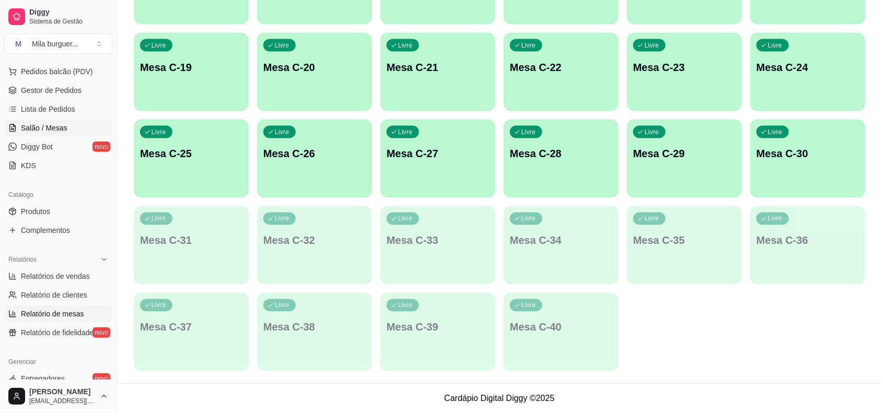
scroll to position [261, 0]
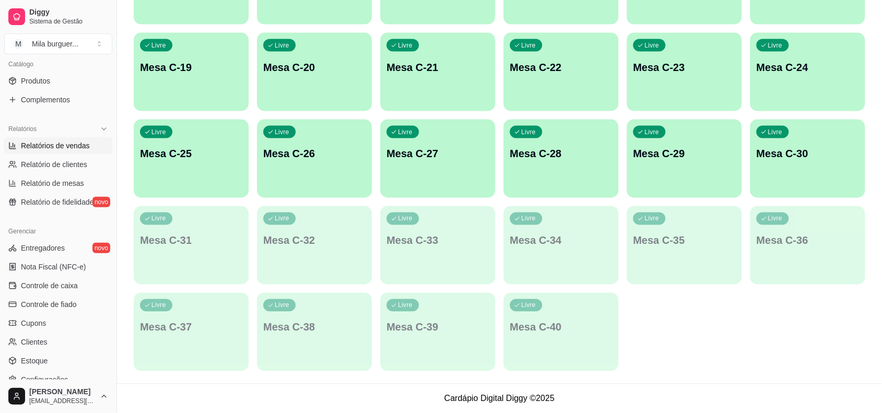
click at [86, 143] on span "Relatórios de vendas" at bounding box center [55, 146] width 69 height 10
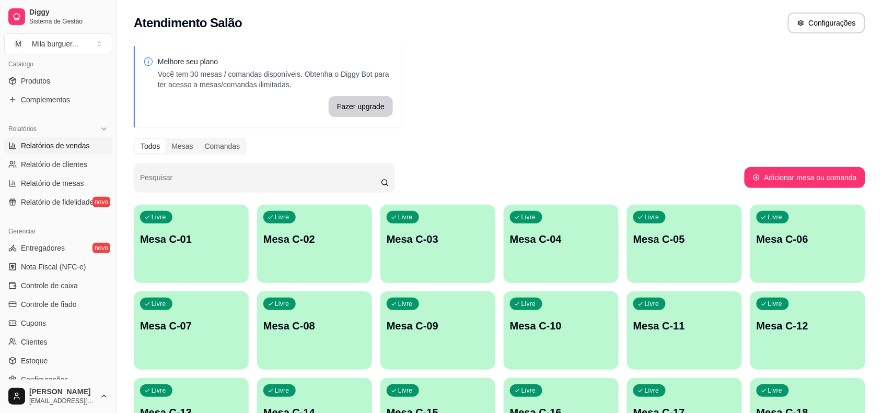
select select "ALL"
select select "0"
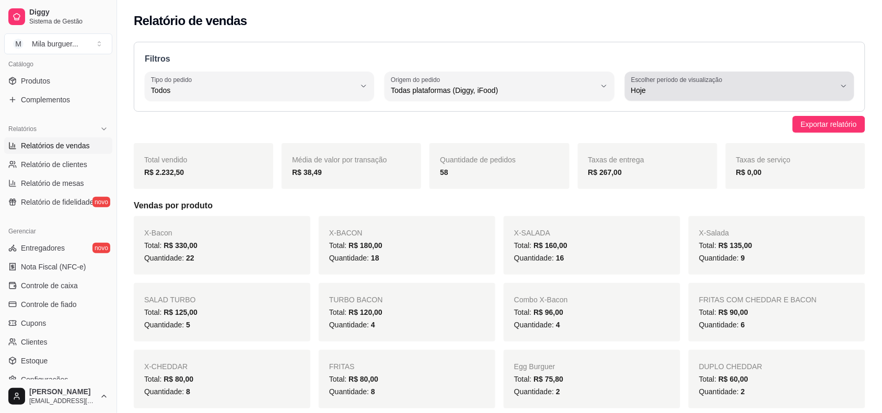
click at [680, 93] on span "Hoje" at bounding box center [733, 90] width 204 height 10
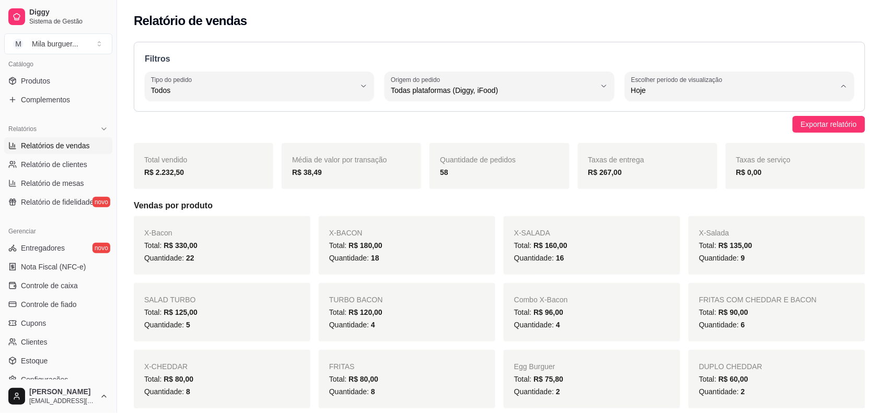
click at [663, 131] on span "Ontem" at bounding box center [735, 133] width 194 height 10
type input "1"
select select "1"
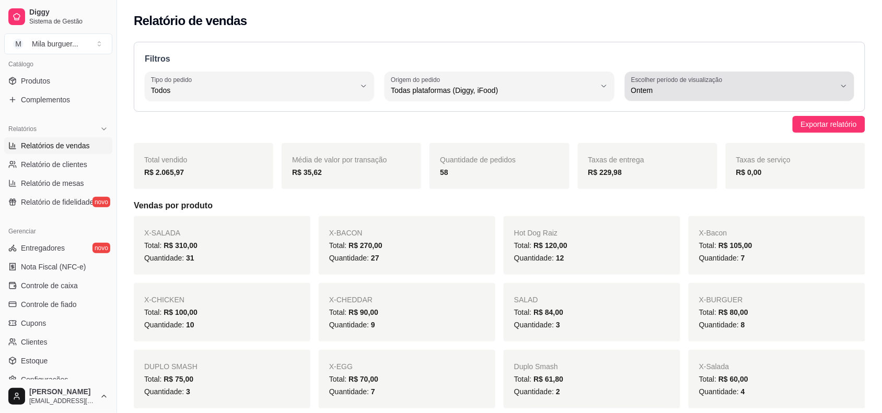
click at [686, 96] on div "Ontem" at bounding box center [733, 86] width 204 height 21
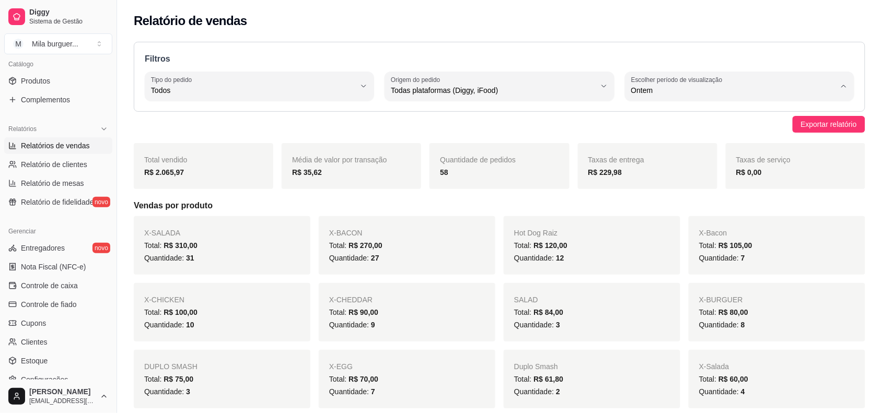
click at [686, 116] on span "Hoje" at bounding box center [735, 115] width 194 height 10
type input "0"
select select "0"
